Goal: Task Accomplishment & Management: Manage account settings

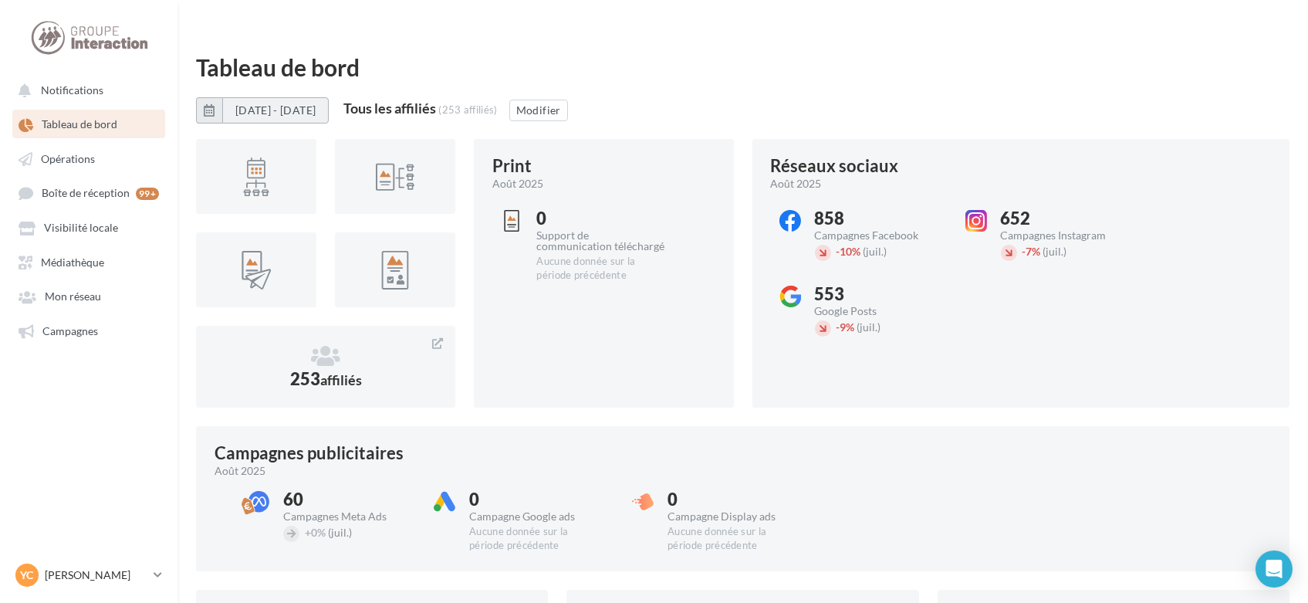
click at [288, 97] on button "[DATE] - [DATE]" at bounding box center [275, 110] width 107 height 26
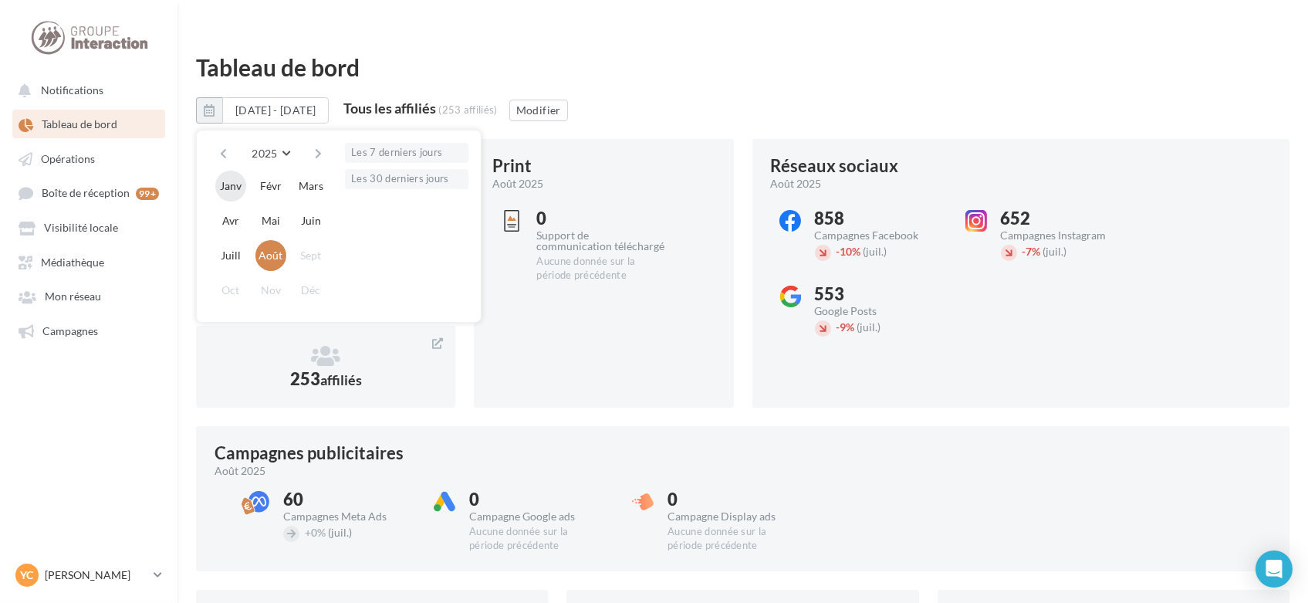
click at [232, 171] on button "Janv" at bounding box center [230, 186] width 31 height 31
click at [272, 240] on button "Août" at bounding box center [271, 255] width 31 height 31
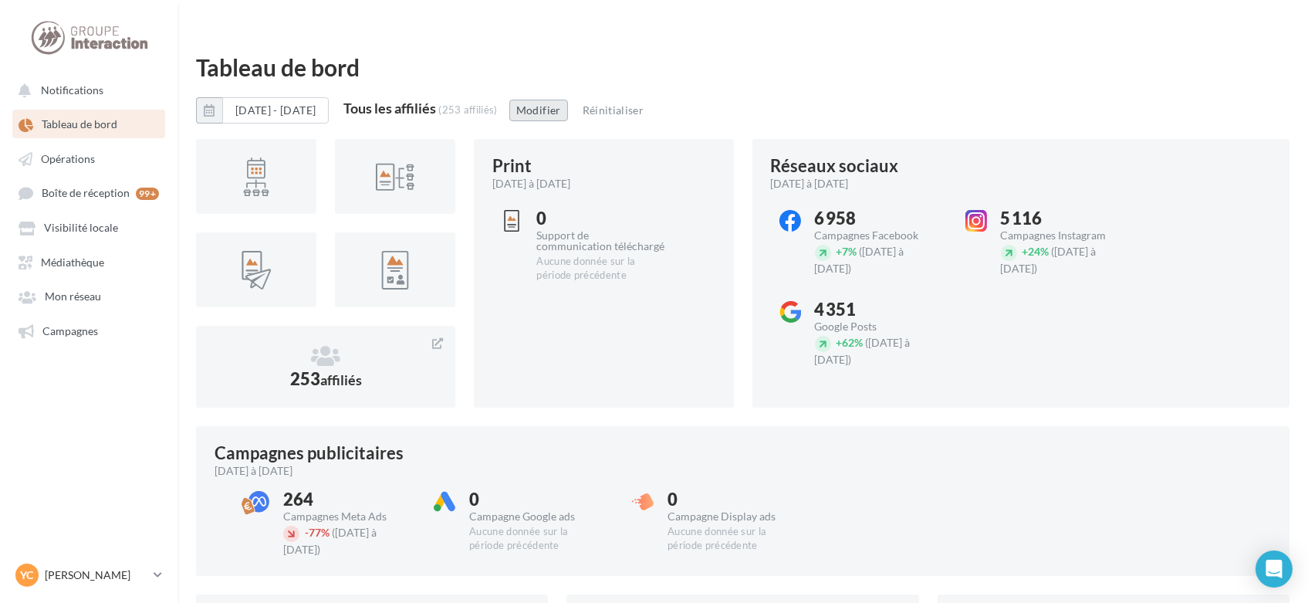
click at [568, 100] on button "Modifier" at bounding box center [539, 111] width 59 height 22
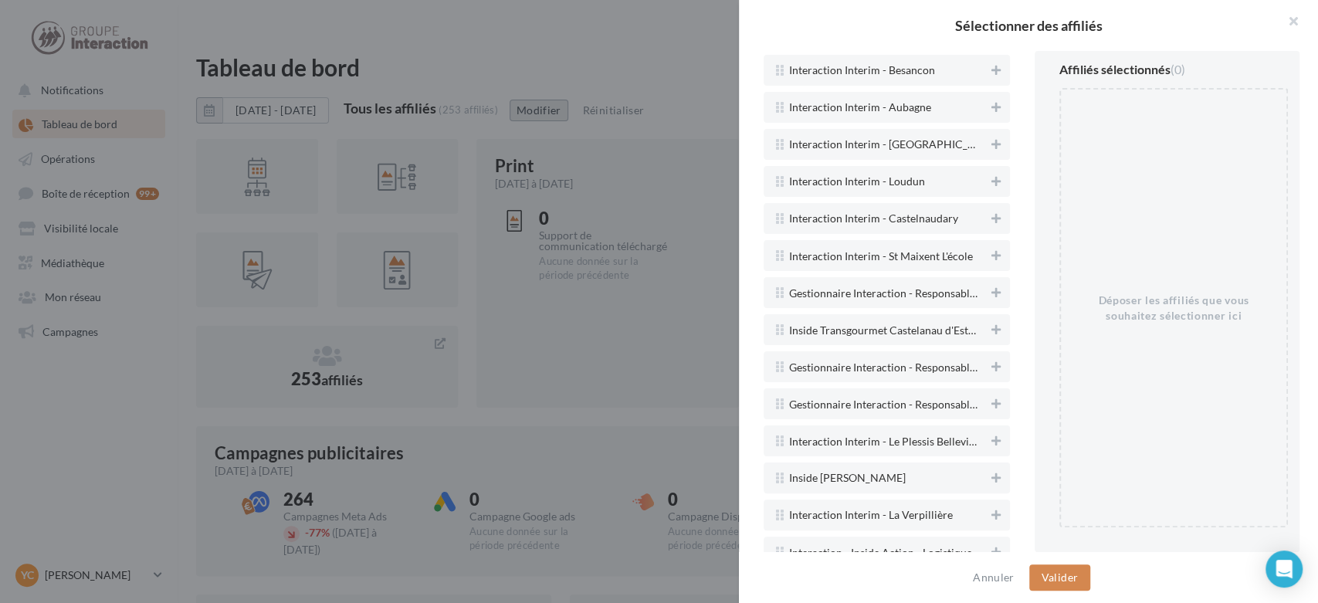
scroll to position [11415, 0]
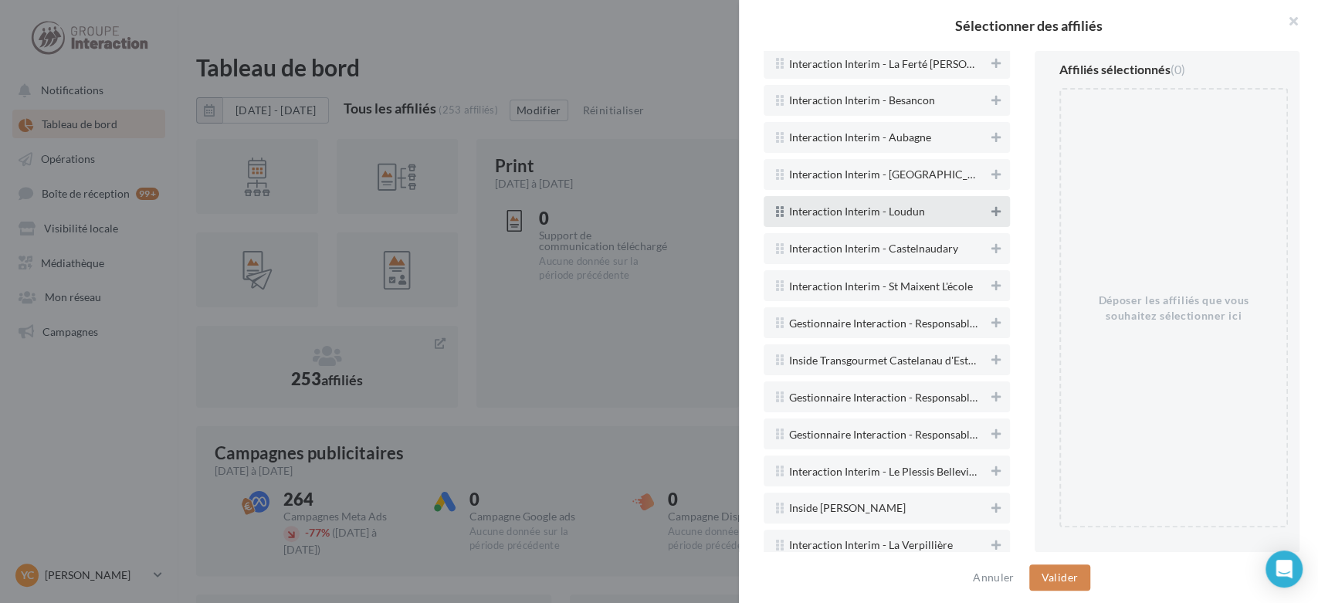
click at [991, 206] on icon at bounding box center [995, 211] width 9 height 11
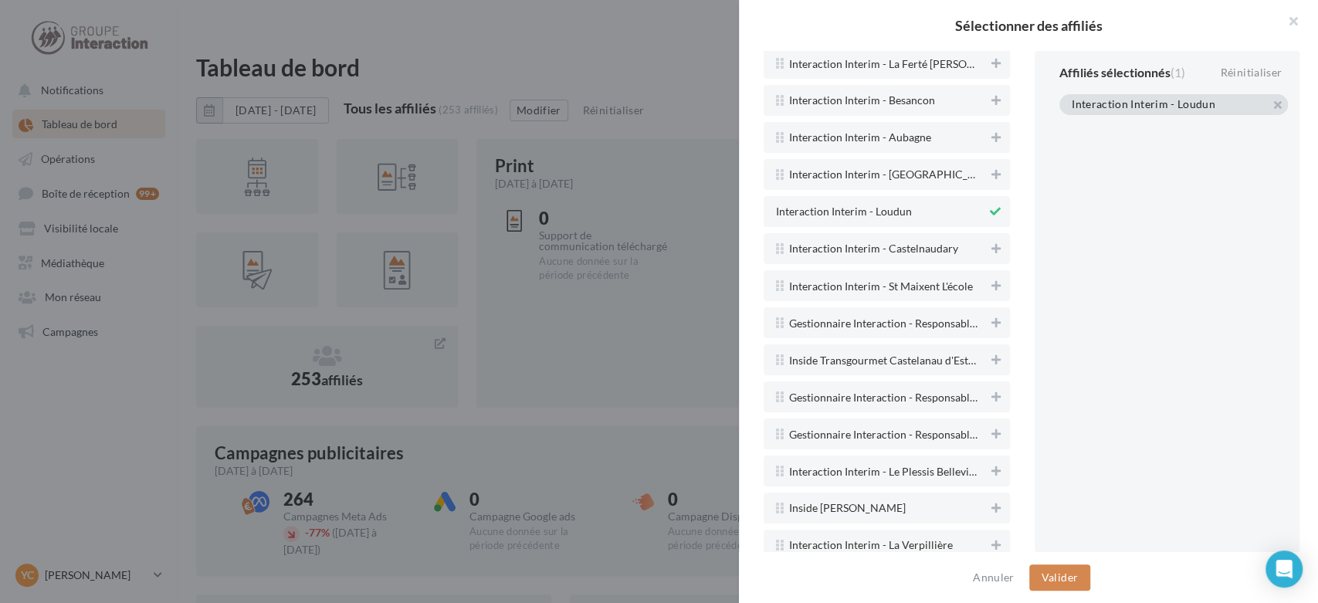
click at [1054, 563] on div "Annuler Valider" at bounding box center [1028, 577] width 579 height 51
click at [1062, 569] on button "Valider" at bounding box center [1059, 577] width 61 height 26
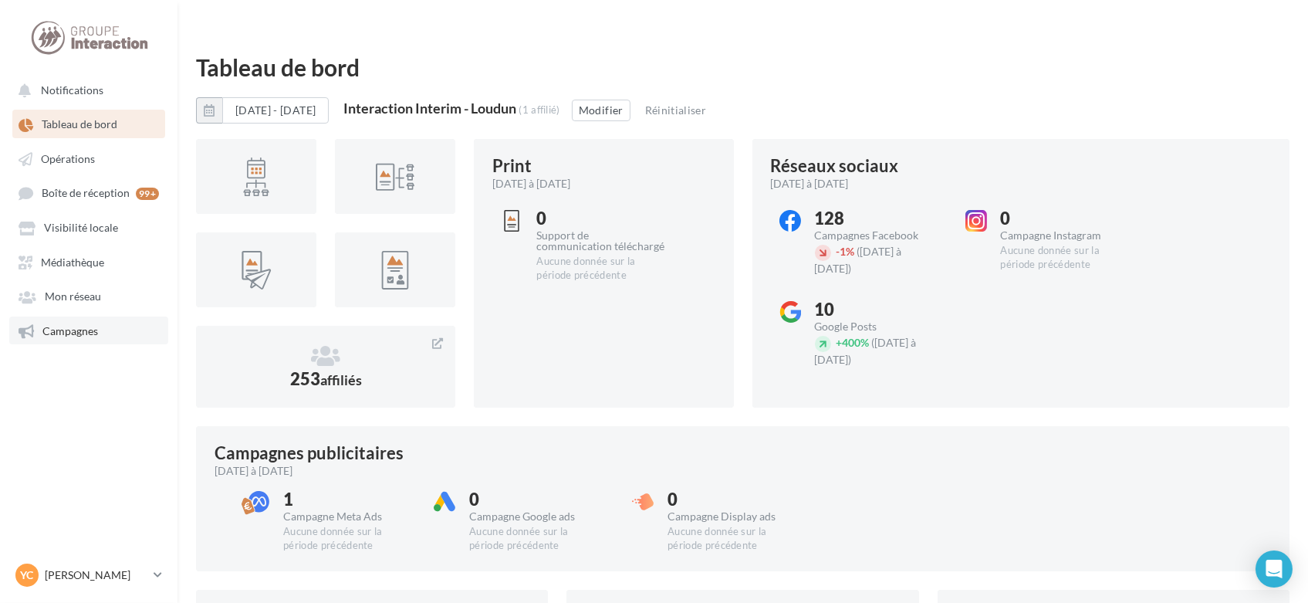
click at [71, 321] on link "Campagnes" at bounding box center [88, 331] width 159 height 28
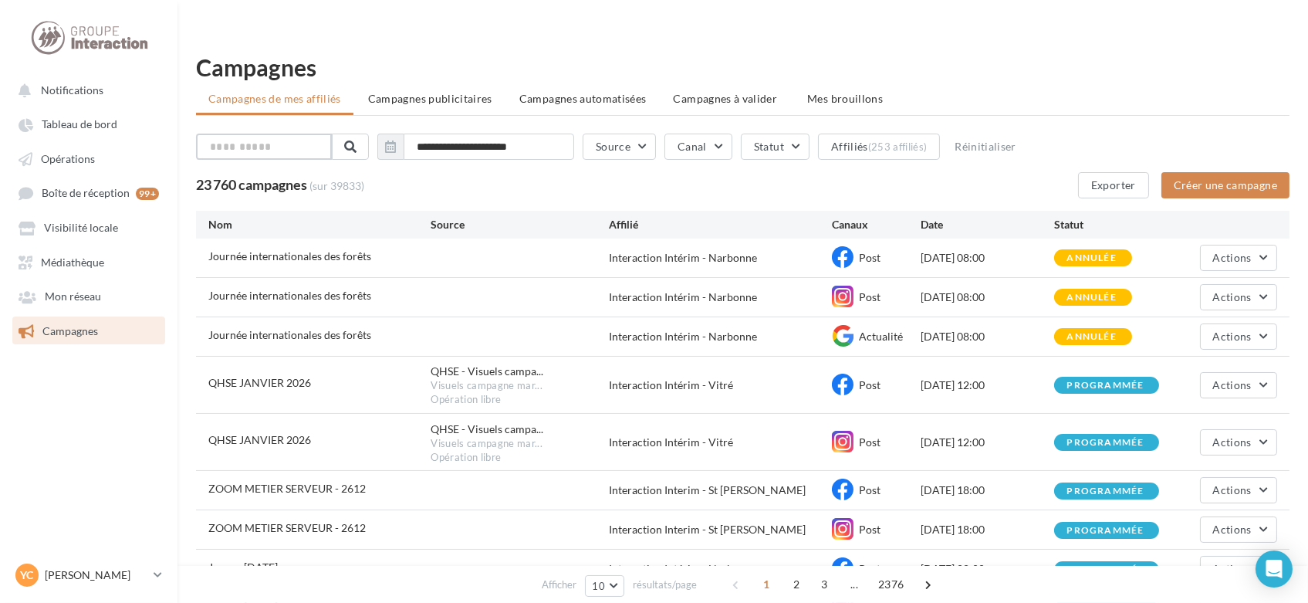
click at [300, 134] on input "text" at bounding box center [264, 147] width 136 height 26
click at [922, 140] on div "(253 affiliés)" at bounding box center [896, 146] width 59 height 12
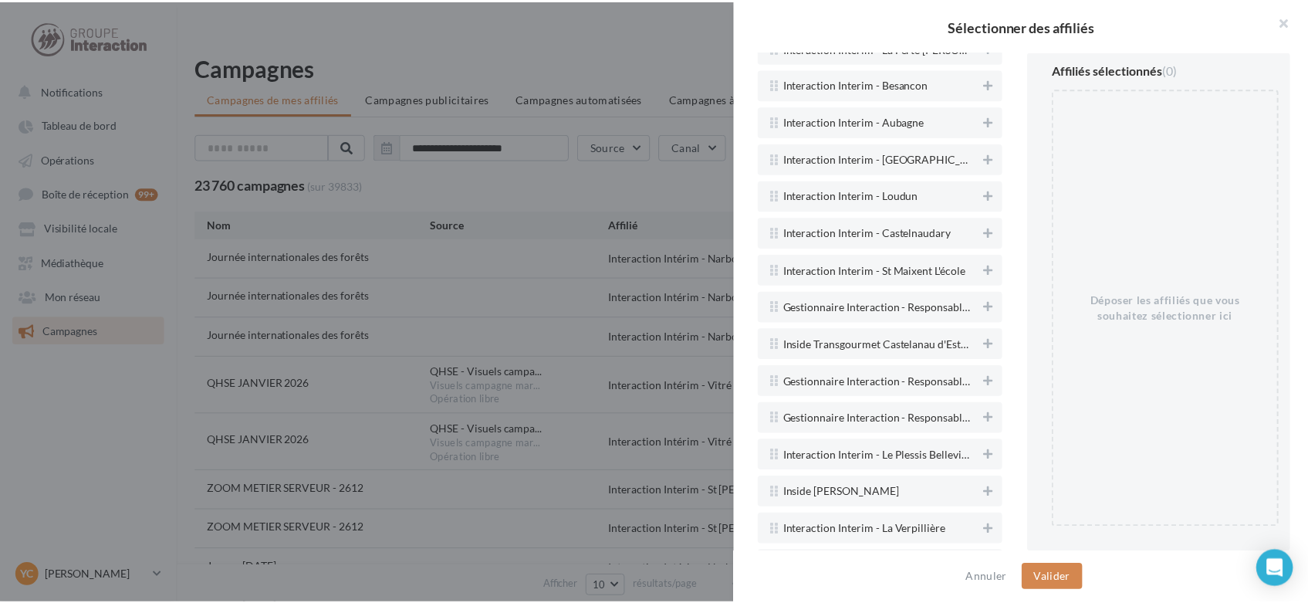
scroll to position [11415, 0]
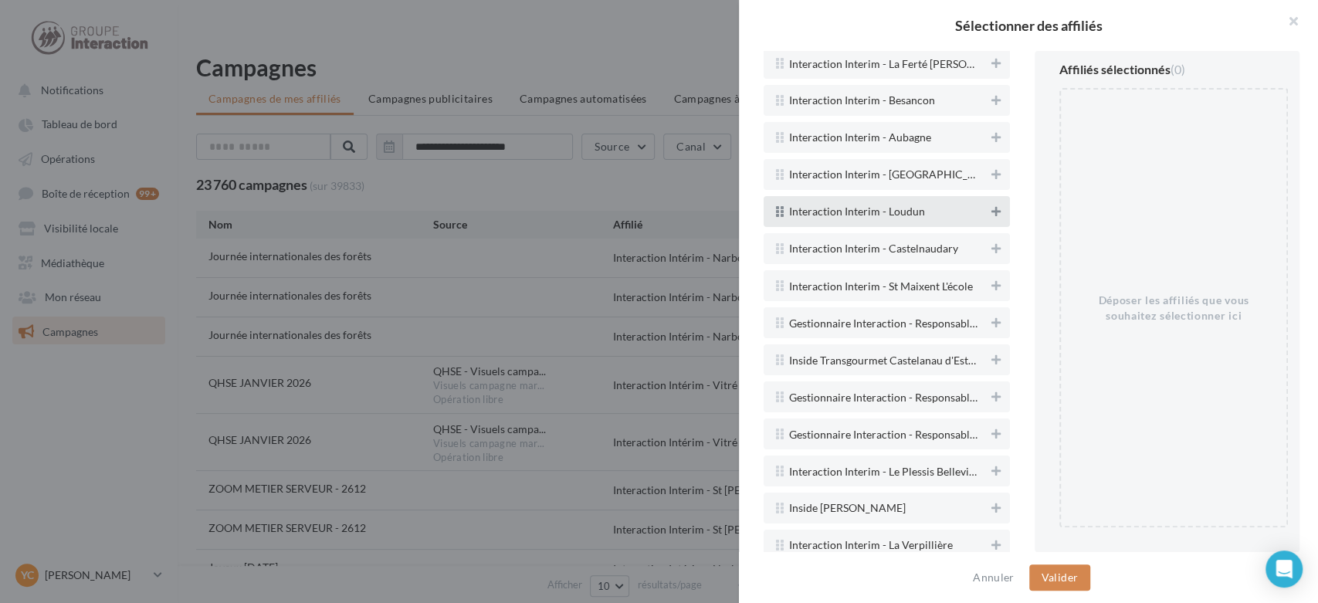
click at [991, 206] on icon at bounding box center [995, 211] width 9 height 11
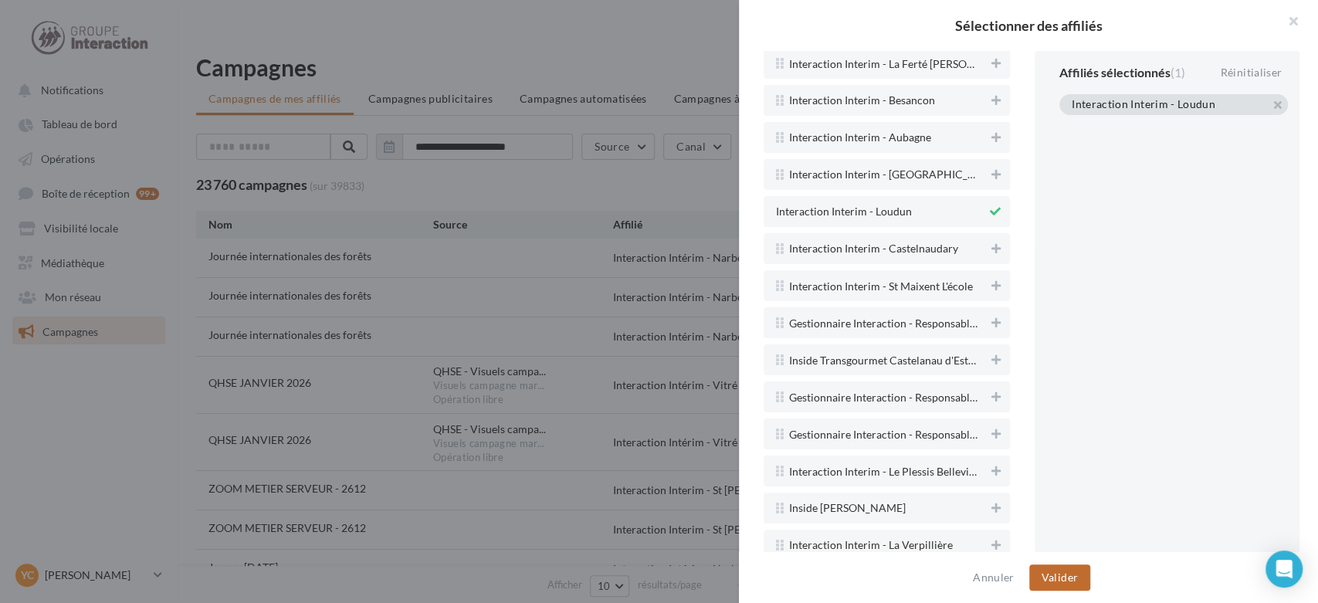
click at [1065, 574] on button "Valider" at bounding box center [1059, 577] width 61 height 26
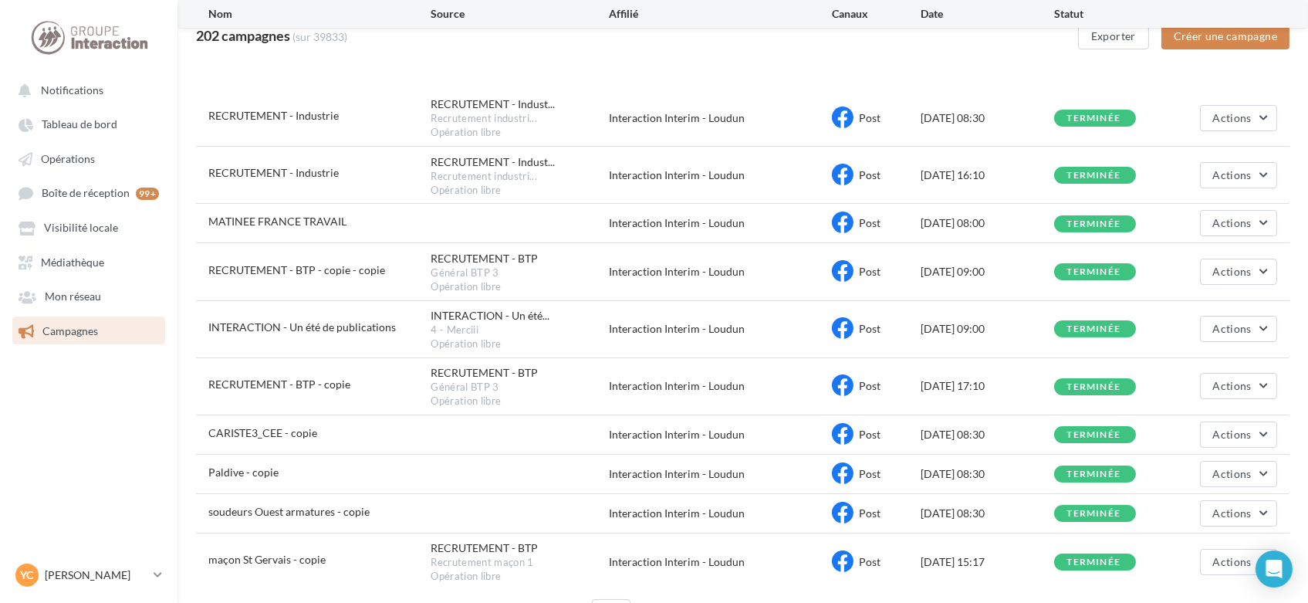
scroll to position [219, 0]
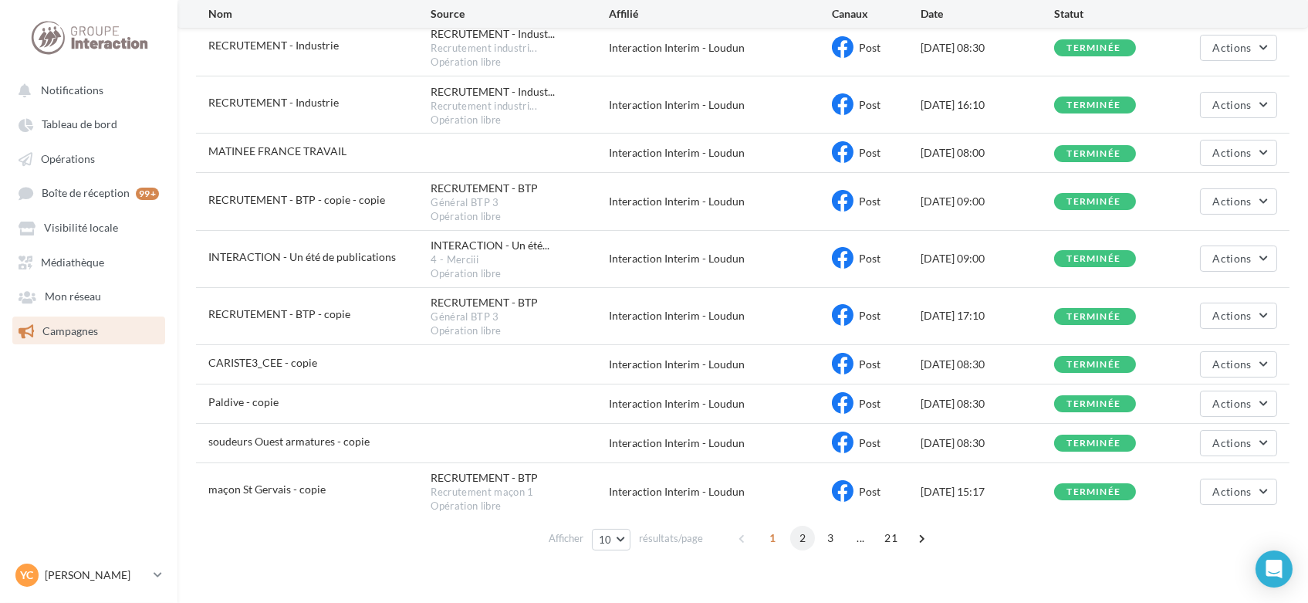
click at [799, 526] on span "2" at bounding box center [803, 538] width 25 height 25
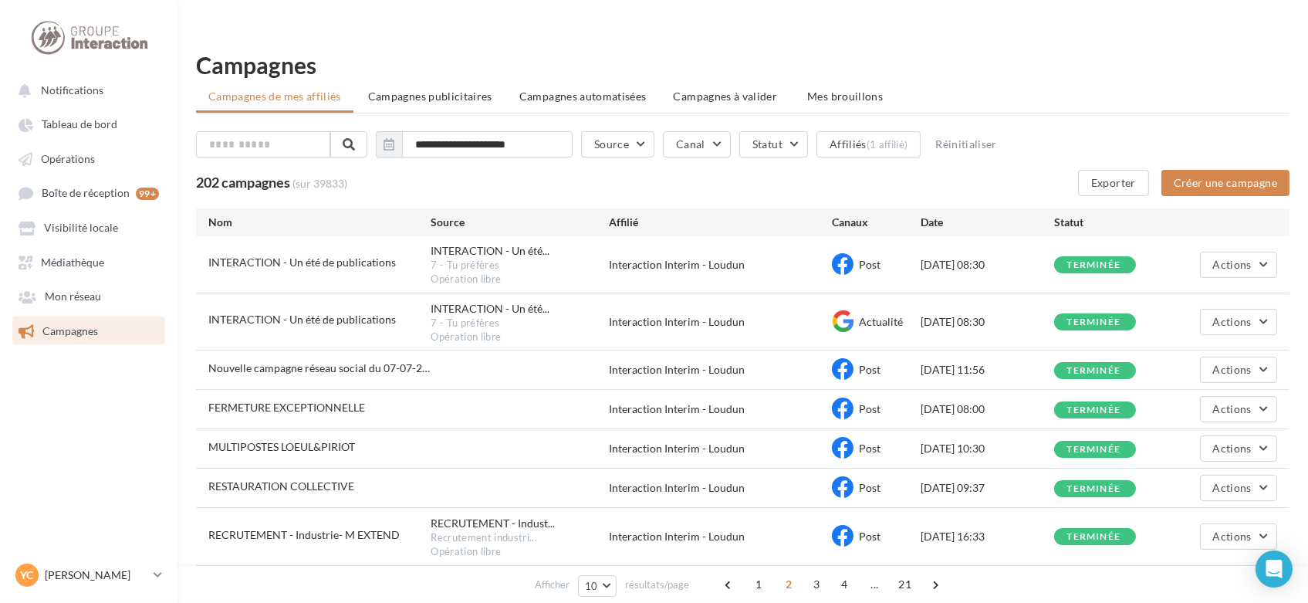
scroll to position [0, 0]
